Goal: Task Accomplishment & Management: Manage account settings

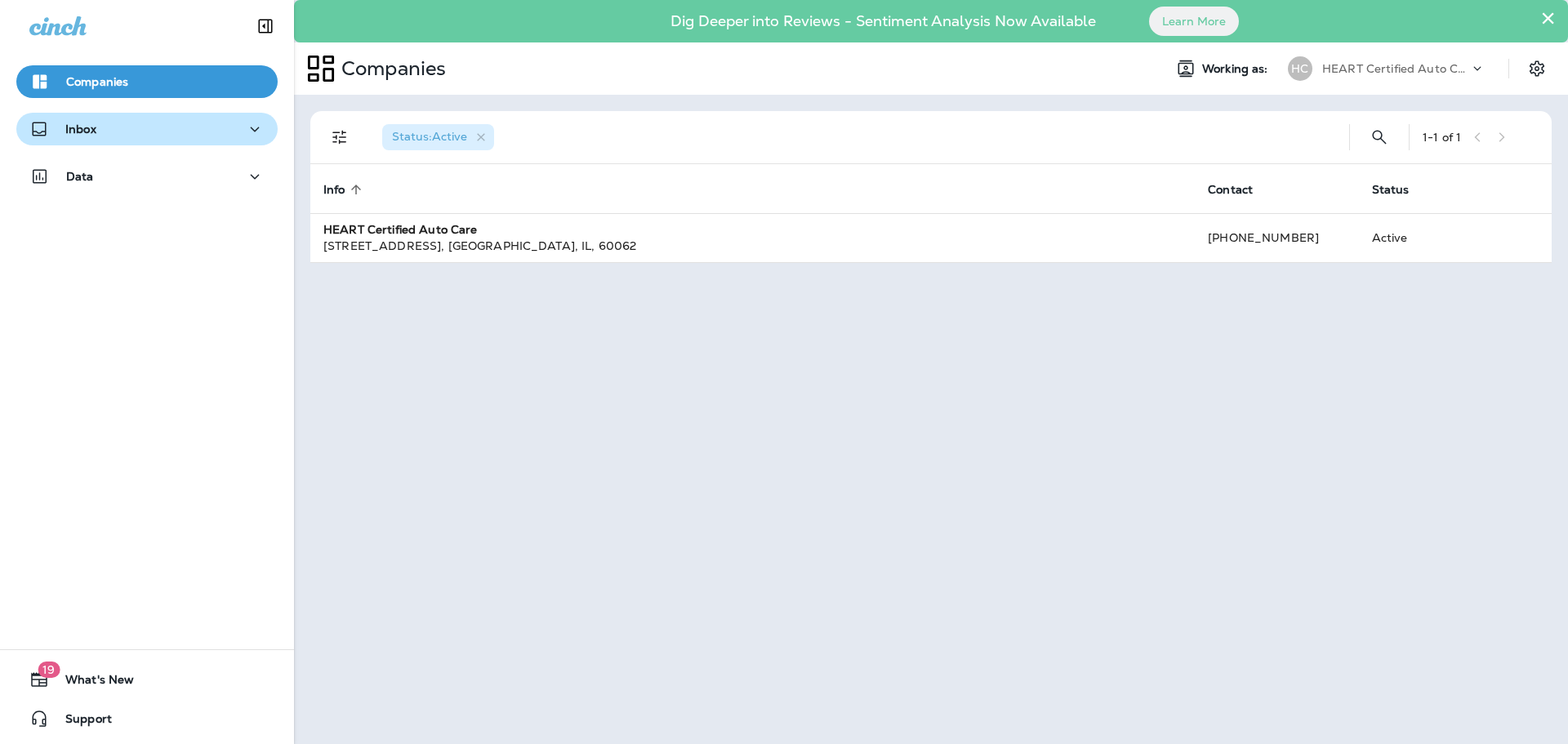
click at [145, 136] on div "Inbox" at bounding box center [147, 129] width 235 height 20
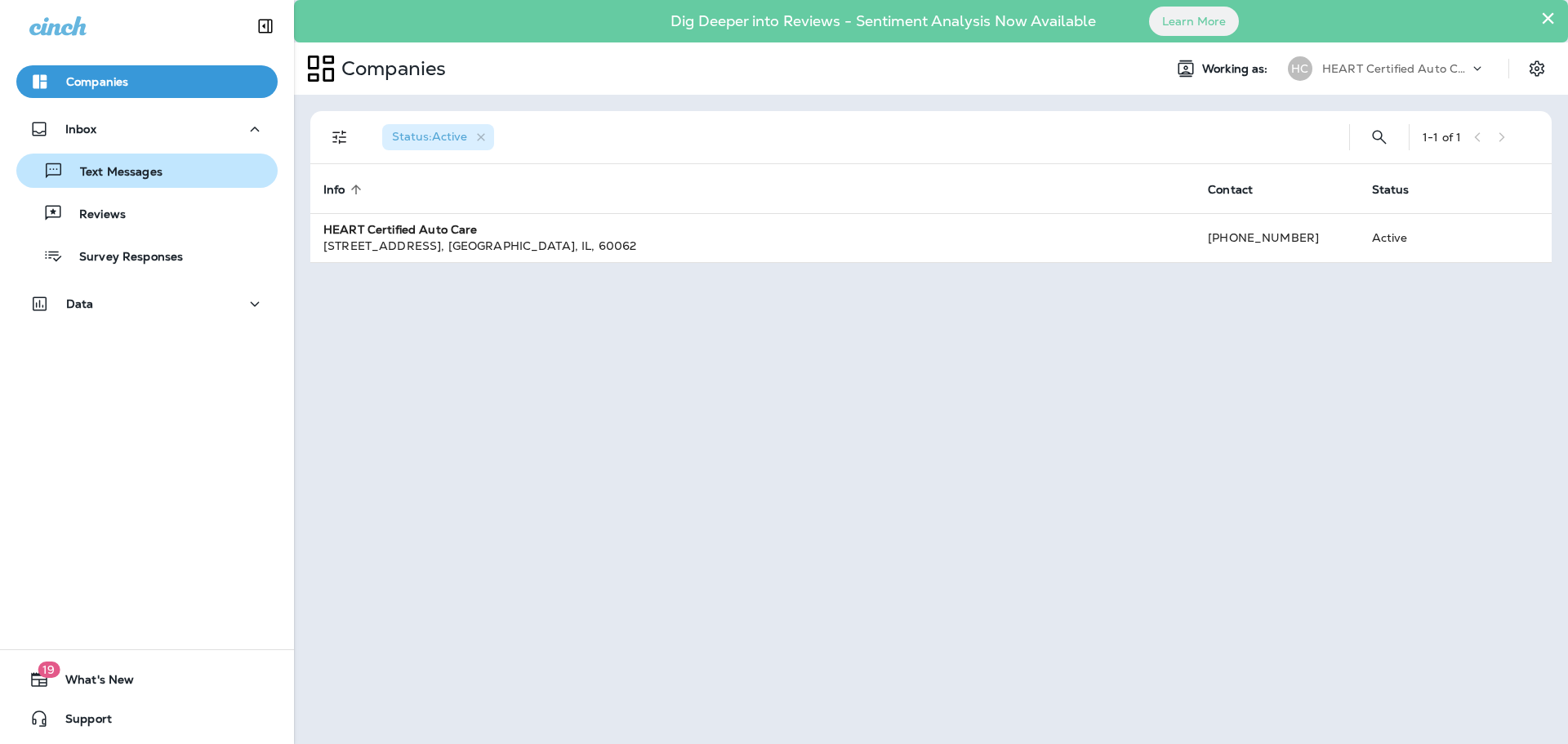
click at [106, 173] on p "Text Messages" at bounding box center [113, 173] width 99 height 16
